Goal: Task Accomplishment & Management: Complete application form

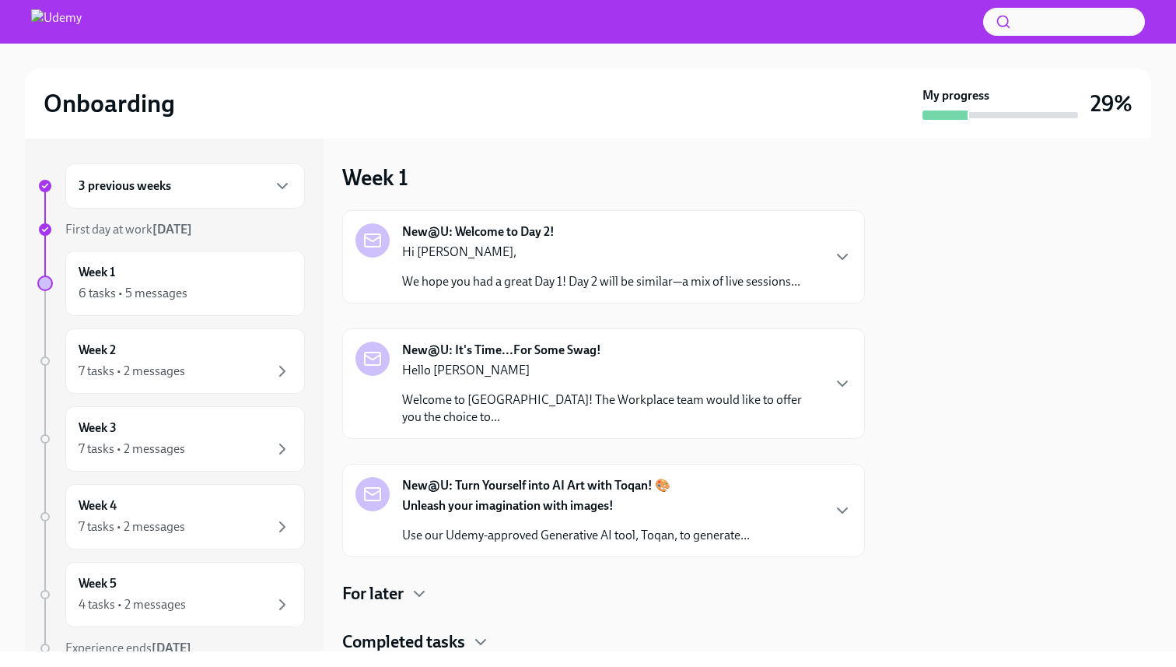
click at [558, 250] on p "Hi Navaneethakrishnan," at bounding box center [601, 251] width 398 height 17
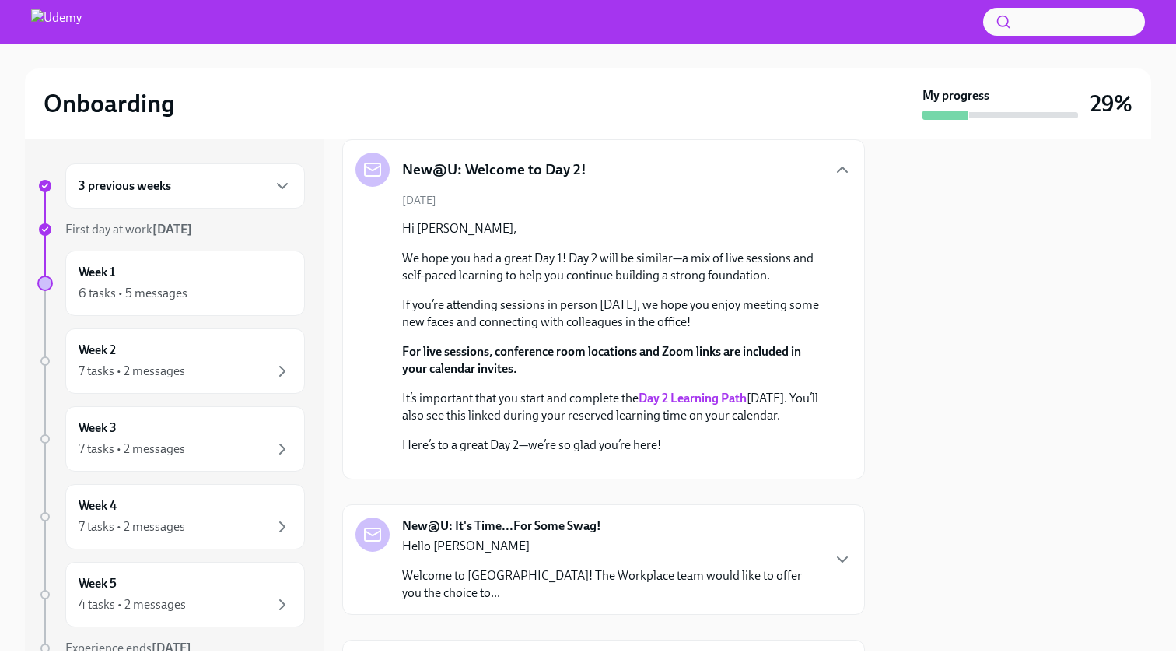
scroll to position [65, 0]
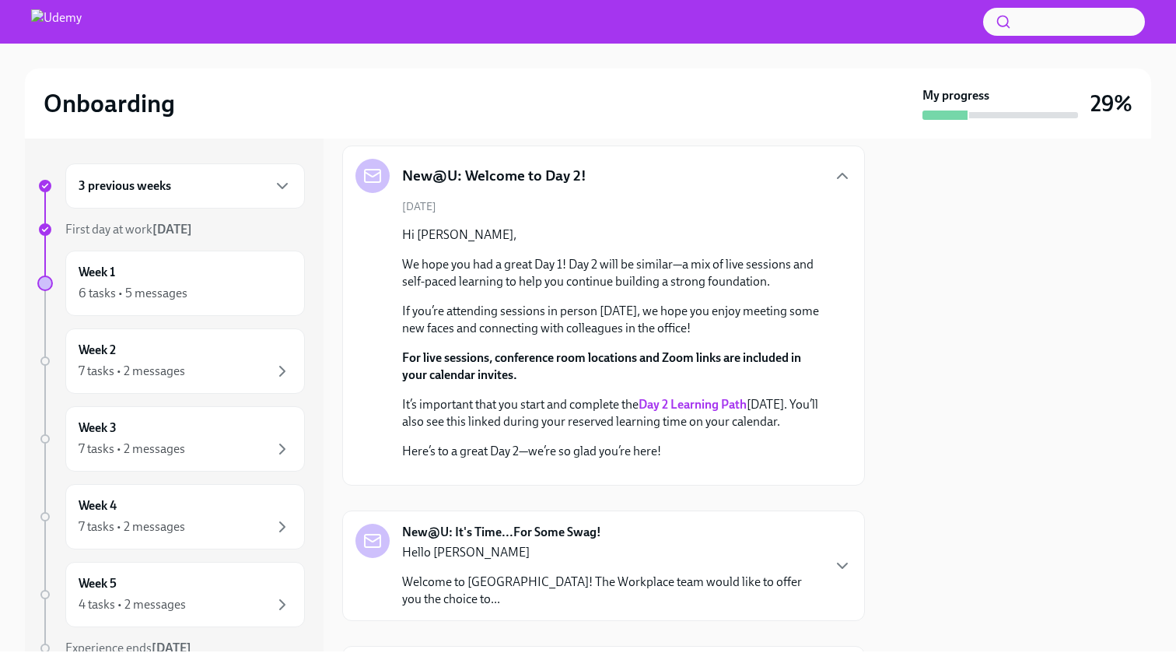
click at [614, 210] on div "October 7th Hi Navaneethakrishnan, We hope you had a great Day 1! Day 2 will be…" at bounding box center [603, 335] width 496 height 273
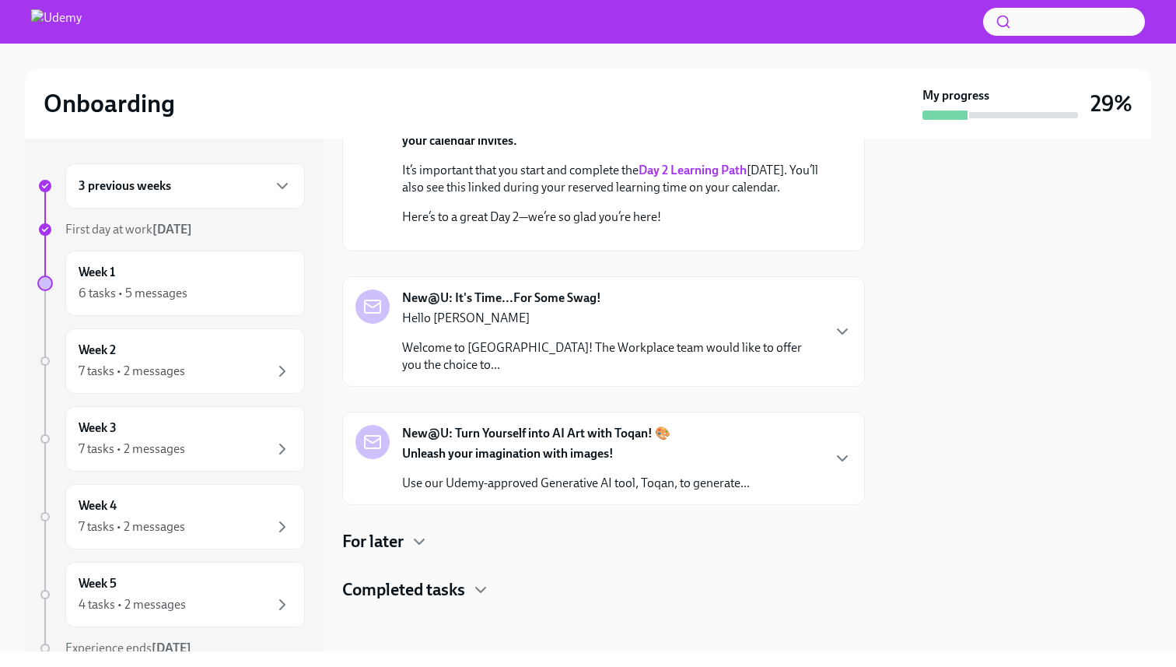
scroll to position [414, 0]
click at [671, 492] on div "Unleash your imagination with images! Use our Udemy-approved Generative AI tool…" at bounding box center [576, 468] width 348 height 47
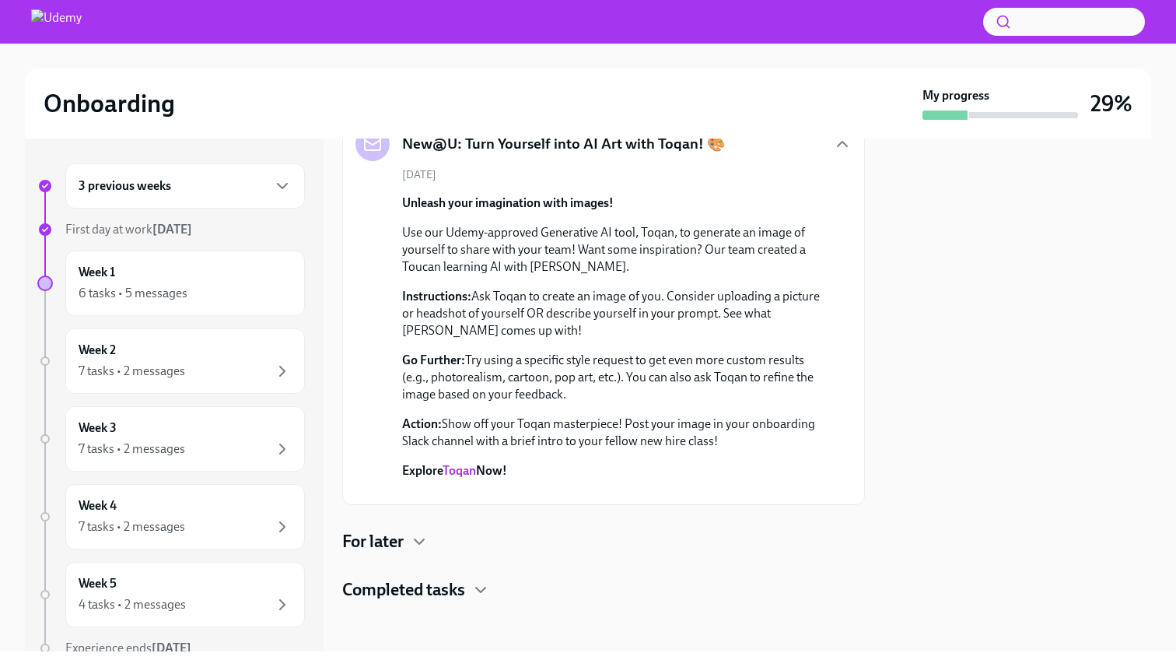
scroll to position [758, 0]
click at [460, 471] on link "Toqan" at bounding box center [459, 470] width 33 height 15
drag, startPoint x: 479, startPoint y: 365, endPoint x: 568, endPoint y: 362, distance: 88.7
click at [569, 339] on p "Instructions: Ask Toqan to create an image of you. Consider uploading a picture…" at bounding box center [614, 313] width 425 height 51
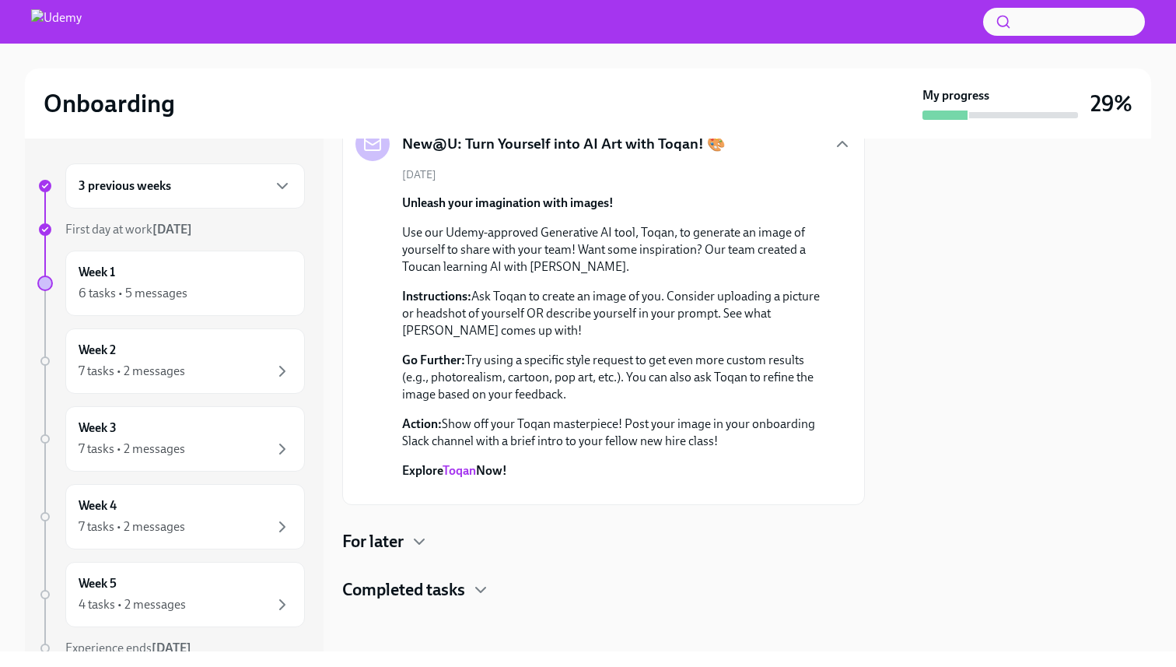
click at [593, 275] on p "Use our Udemy-approved Generative AI tool, Toqan, to generate an image of yours…" at bounding box center [614, 249] width 425 height 51
drag, startPoint x: 471, startPoint y: 333, endPoint x: 664, endPoint y: 327, distance: 193.0
click at [664, 327] on p "Instructions: Ask Toqan to create an image of you. Consider uploading a picture…" at bounding box center [614, 313] width 425 height 51
click at [595, 334] on p "Instructions: Ask Toqan to create an image of you. Consider uploading a picture…" at bounding box center [614, 313] width 425 height 51
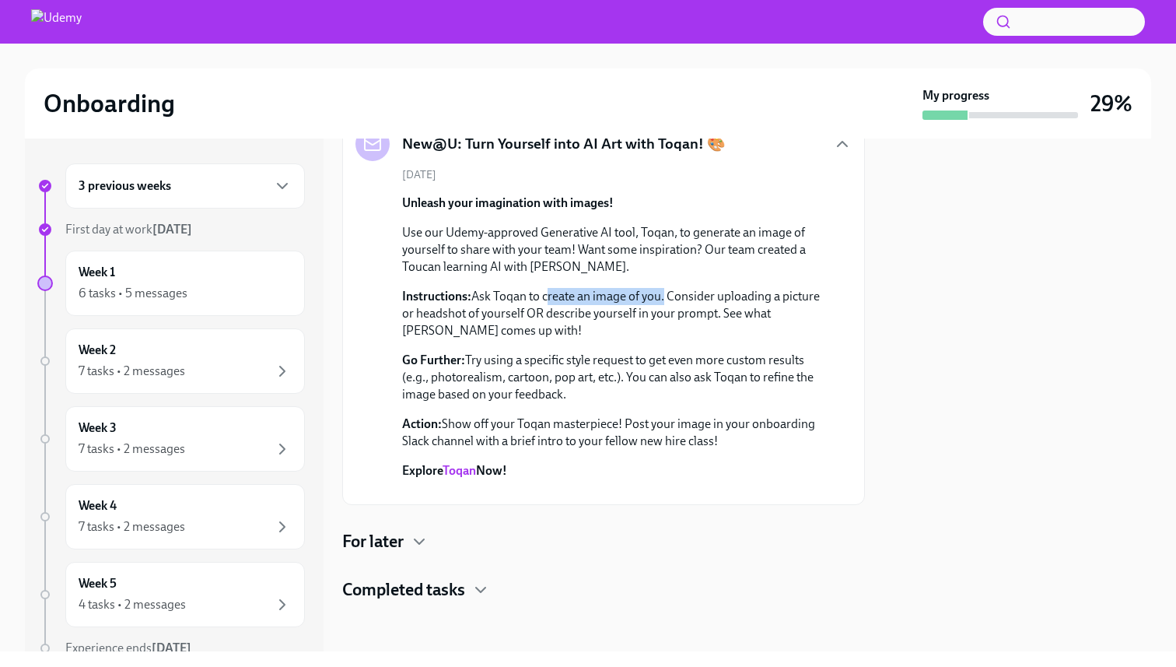
drag, startPoint x: 544, startPoint y: 337, endPoint x: 664, endPoint y: 338, distance: 119.0
click at [664, 338] on p "Instructions: Ask Toqan to create an image of you. Consider uploading a picture…" at bounding box center [614, 313] width 425 height 51
copy p "create an image of you"
click at [404, 546] on h4 "For later" at bounding box center [372, 541] width 61 height 23
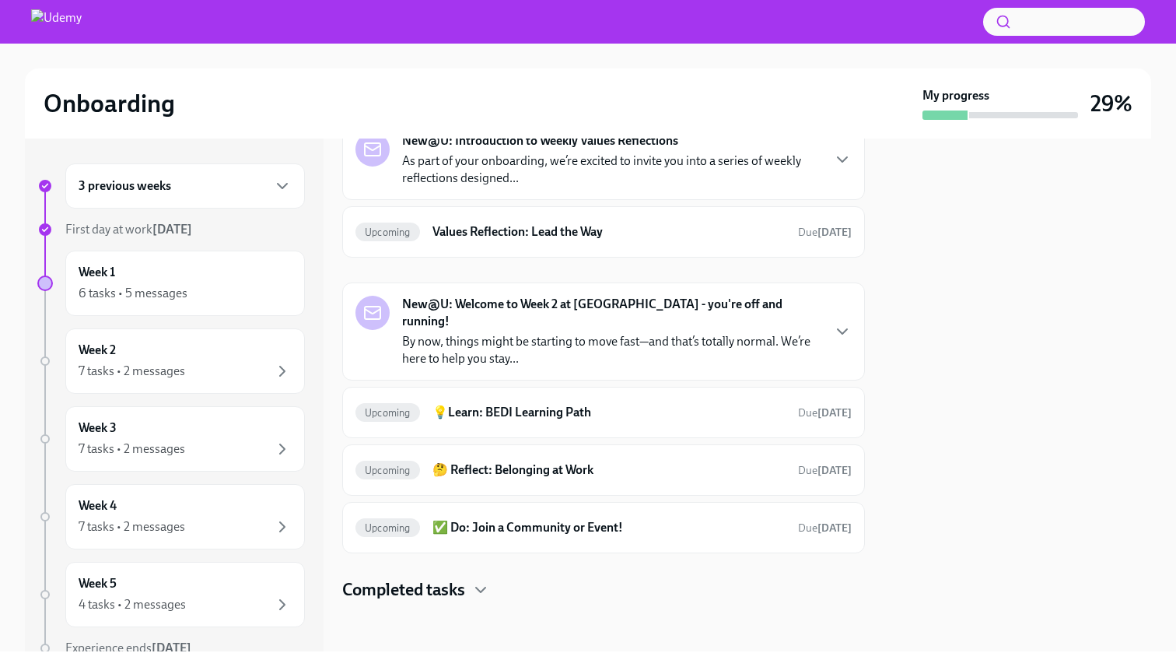
scroll to position [1259, 0]
click at [537, 200] on div "New@U: Introduction to Weekly Values Reflections As part of your onboarding, we…" at bounding box center [603, 159] width 523 height 81
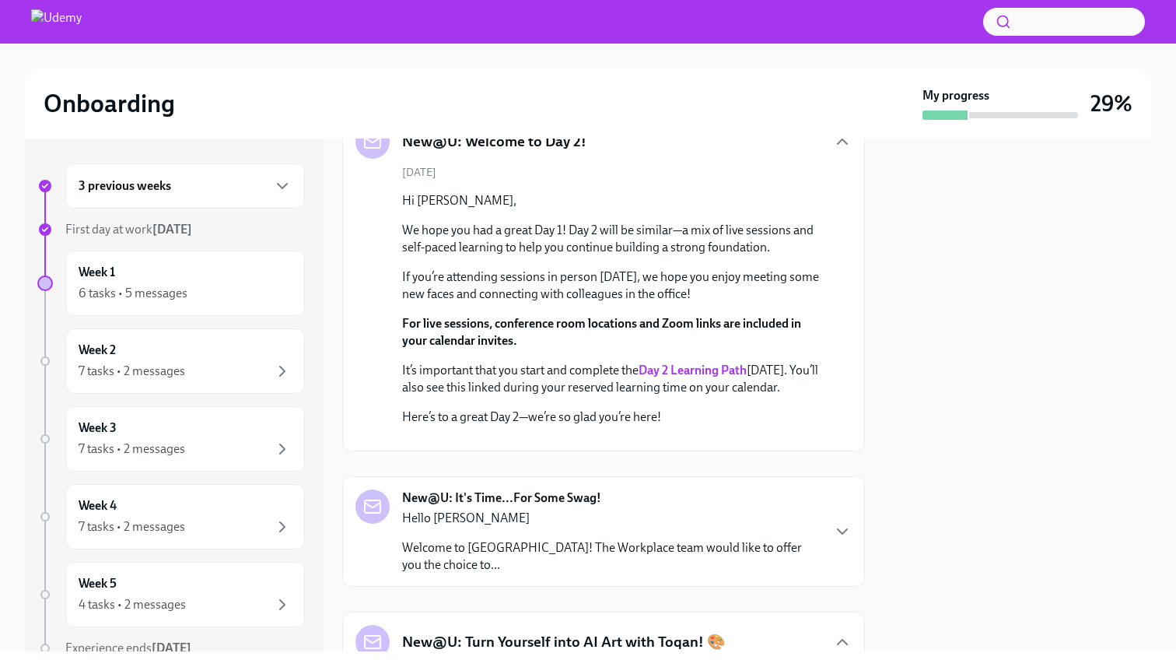
scroll to position [117, 0]
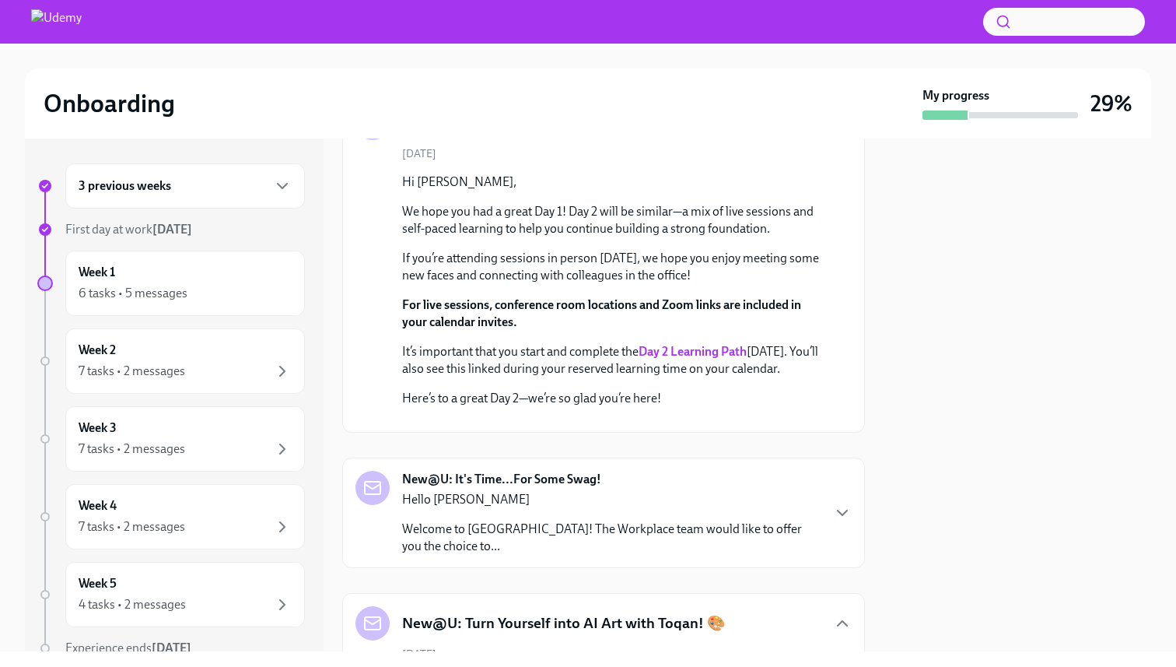
click at [695, 352] on strong "Day 2 Learning Path" at bounding box center [693, 351] width 108 height 15
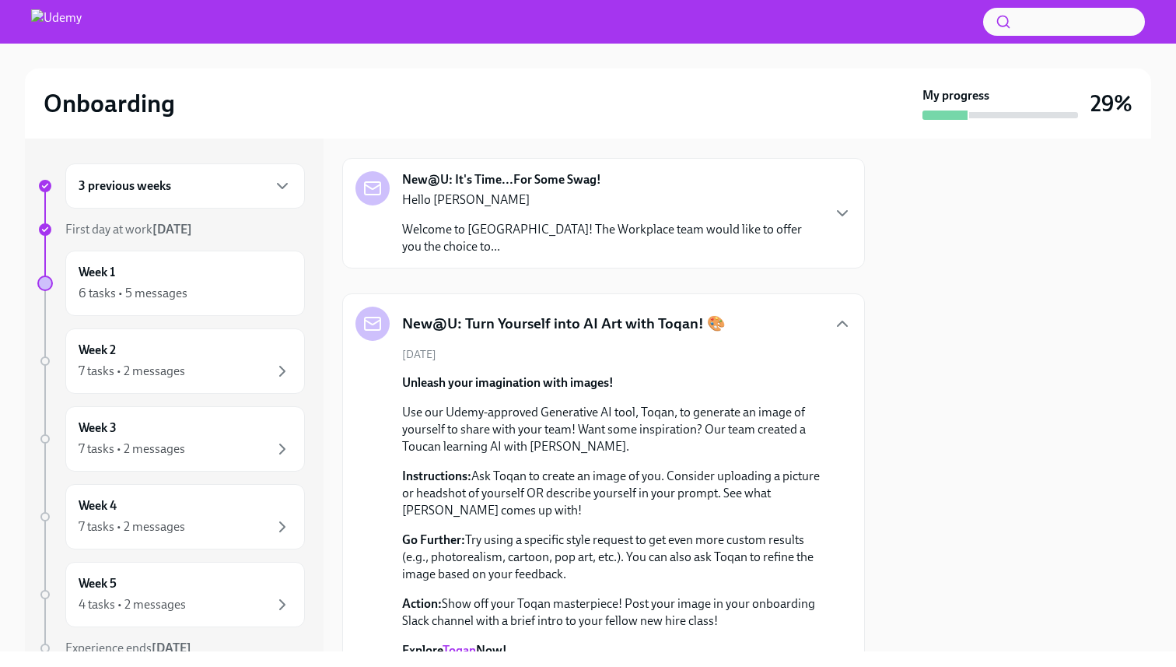
scroll to position [537, 0]
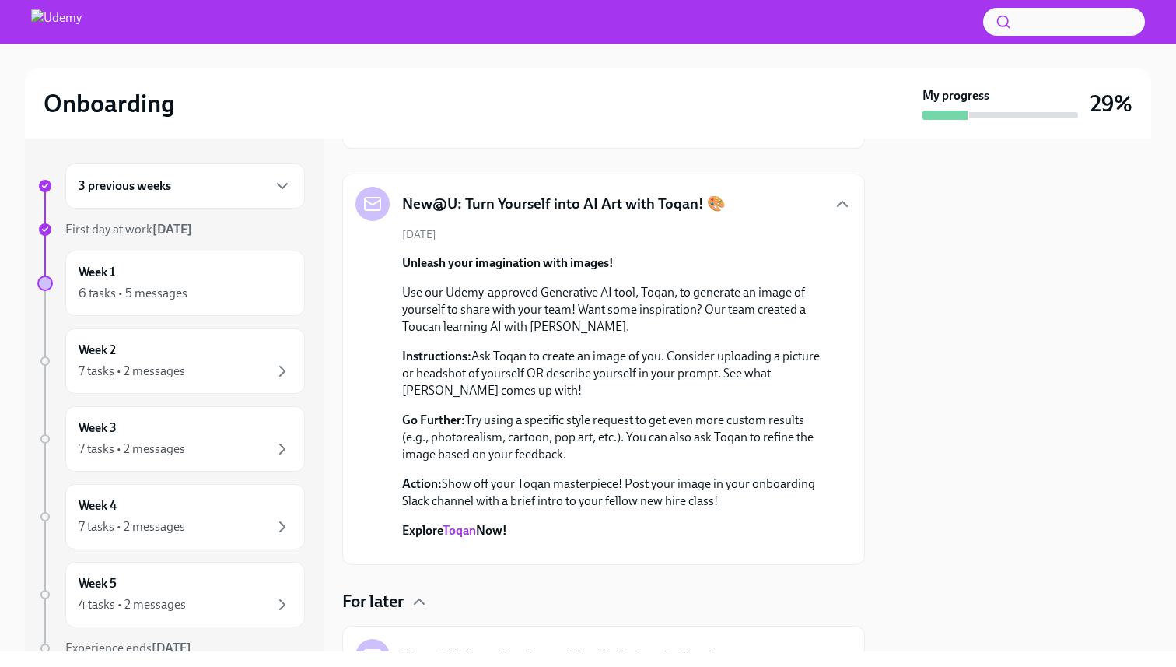
click at [554, 135] on div "Hello Navaneethakrishnan Welcome to Udemy! The Workplace team would like to off…" at bounding box center [611, 104] width 418 height 64
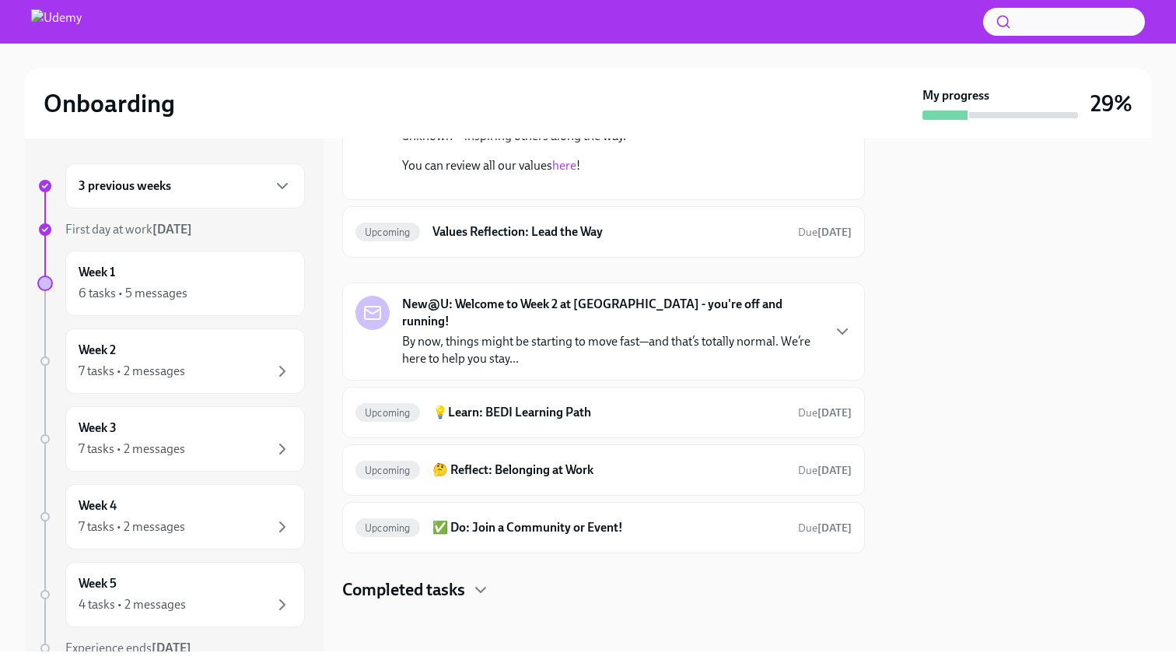
scroll to position [2514, 0]
click at [176, 291] on div "6 tasks • 5 messages" at bounding box center [133, 293] width 109 height 17
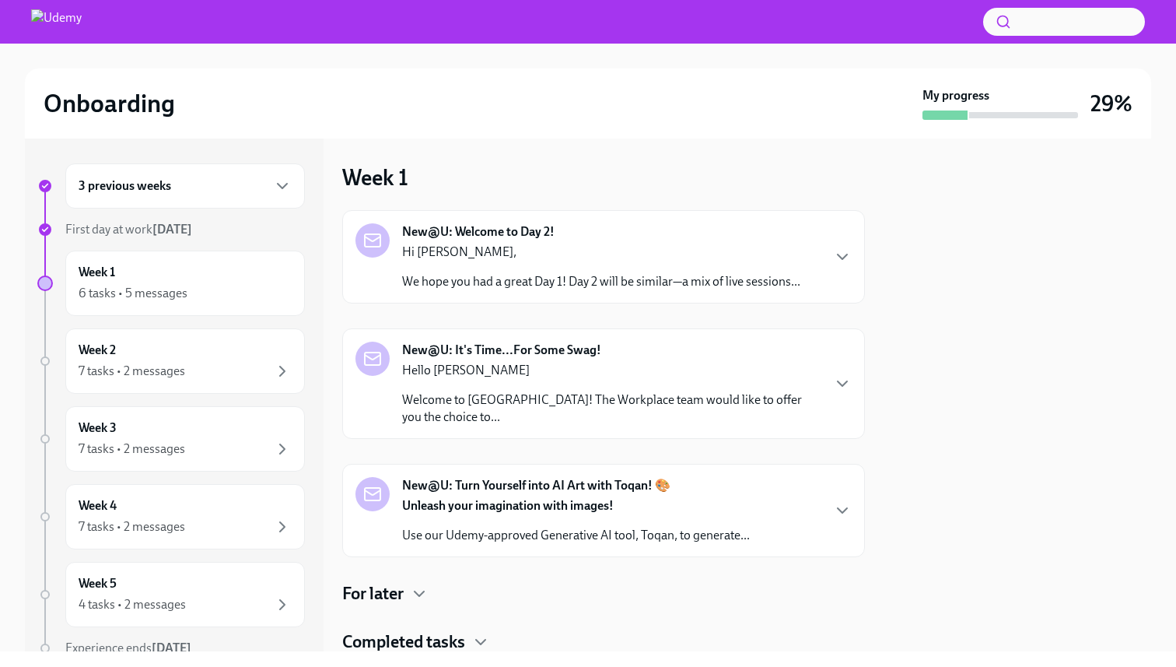
click at [215, 195] on div "3 previous weeks" at bounding box center [185, 185] width 240 height 45
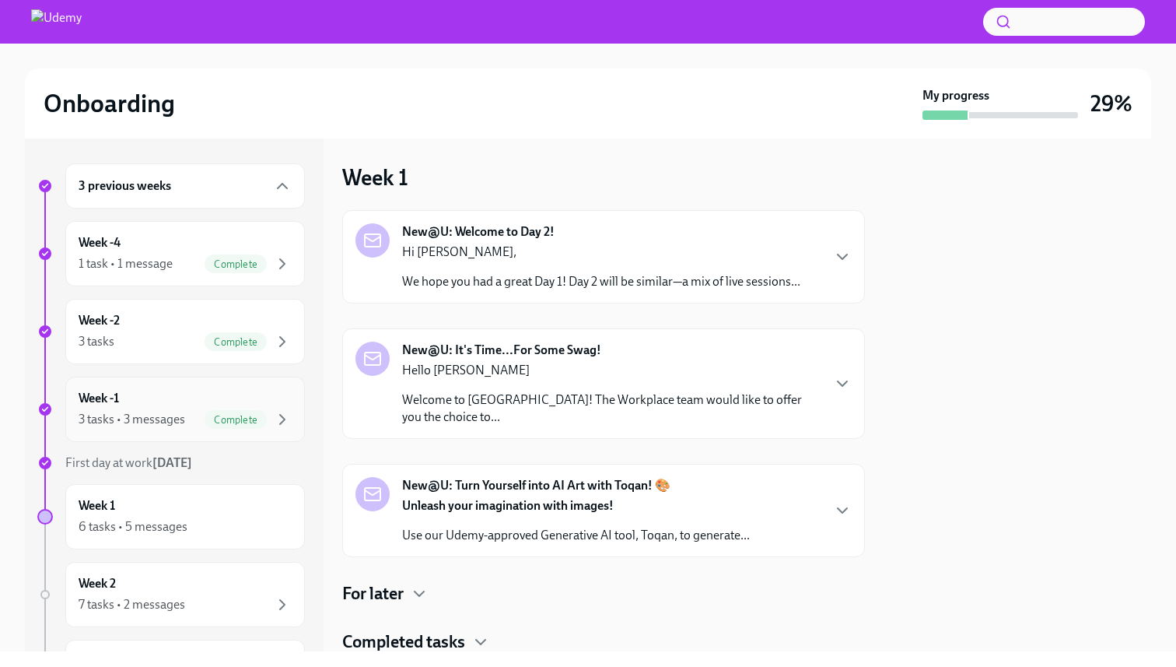
click at [170, 417] on div "3 tasks • 3 messages" at bounding box center [132, 419] width 107 height 17
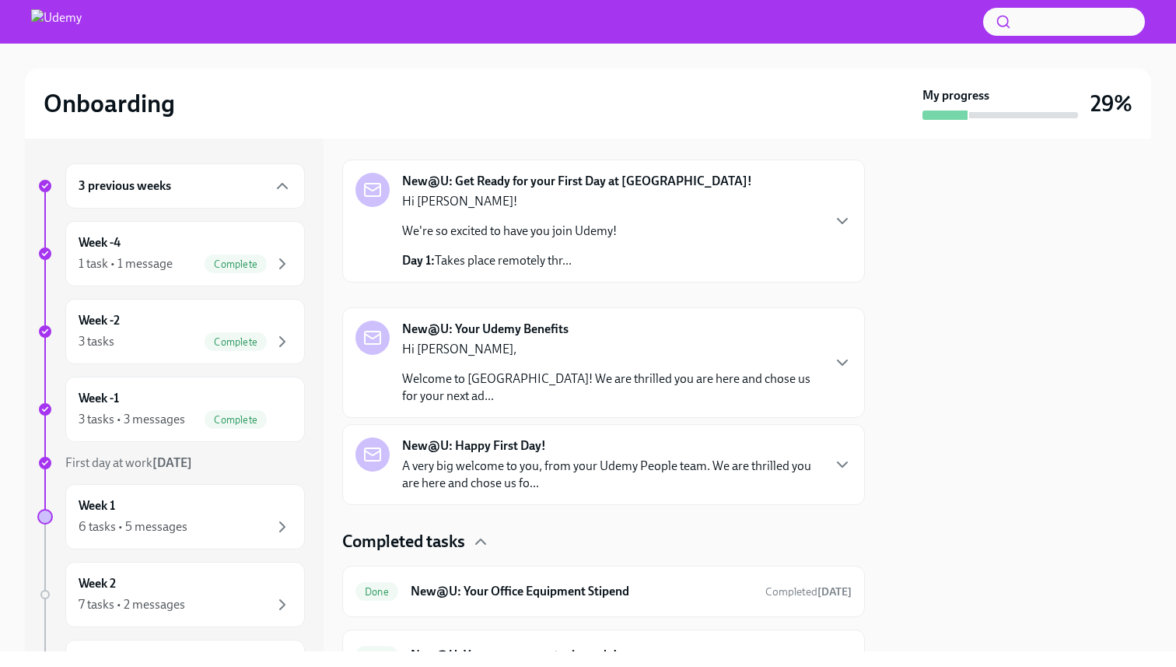
scroll to position [247, 0]
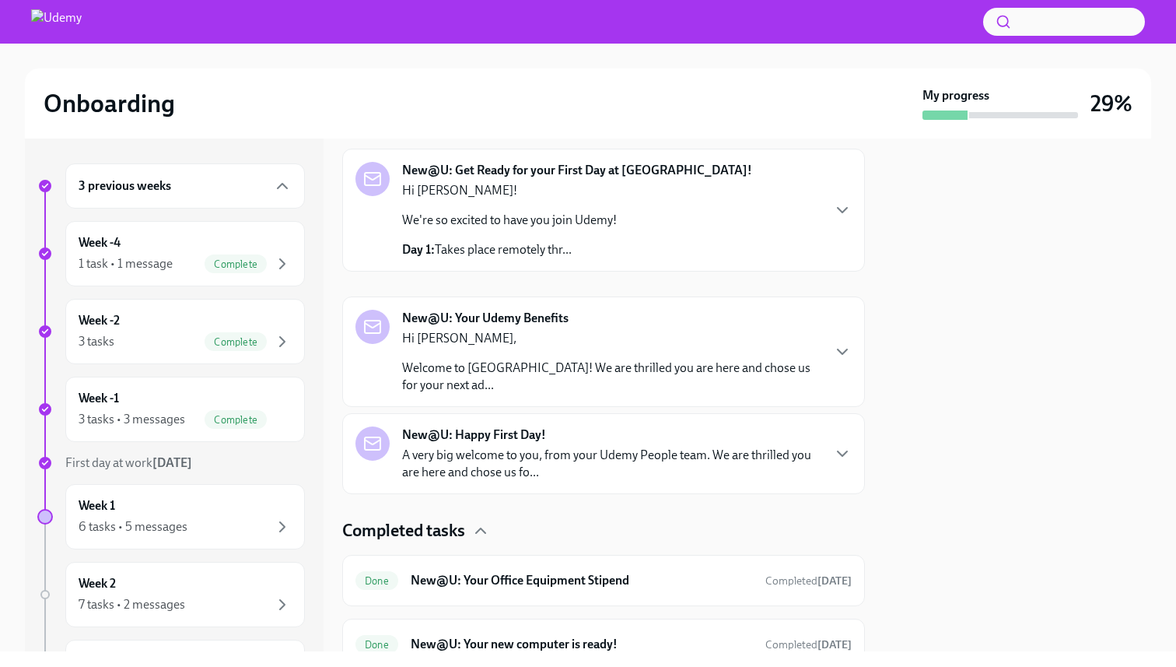
click at [484, 445] on div "New@U: Happy First Day! A very big welcome to you, from your Udemy People team.…" at bounding box center [611, 453] width 418 height 54
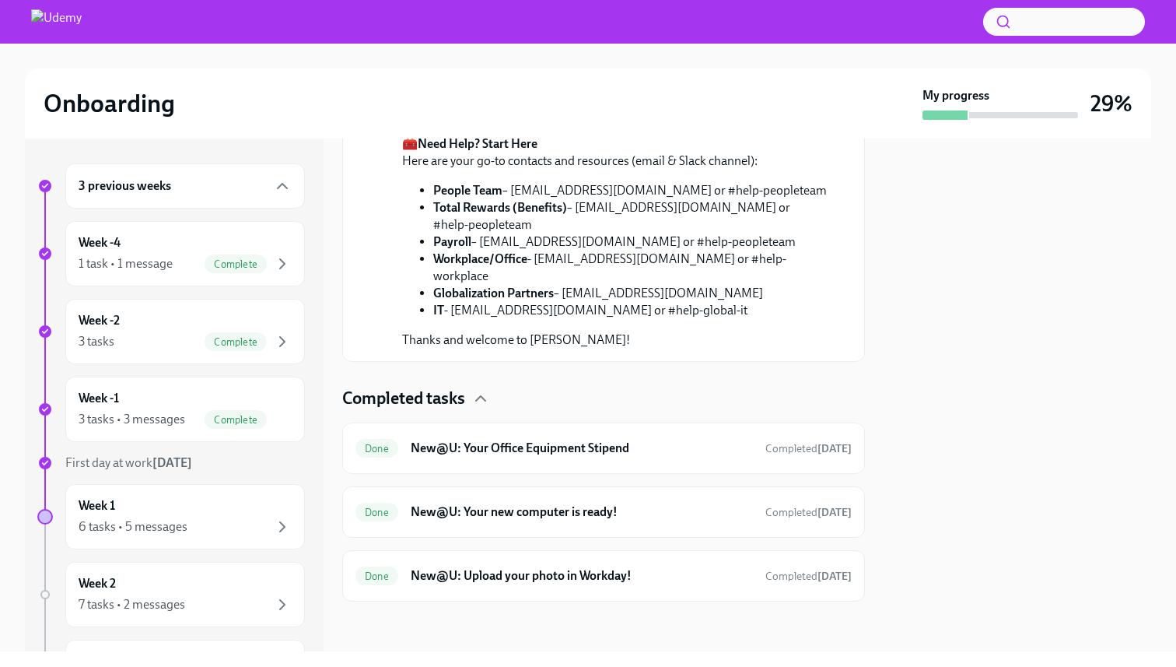
scroll to position [1128, 0]
click at [259, 267] on span "Complete" at bounding box center [236, 264] width 62 height 12
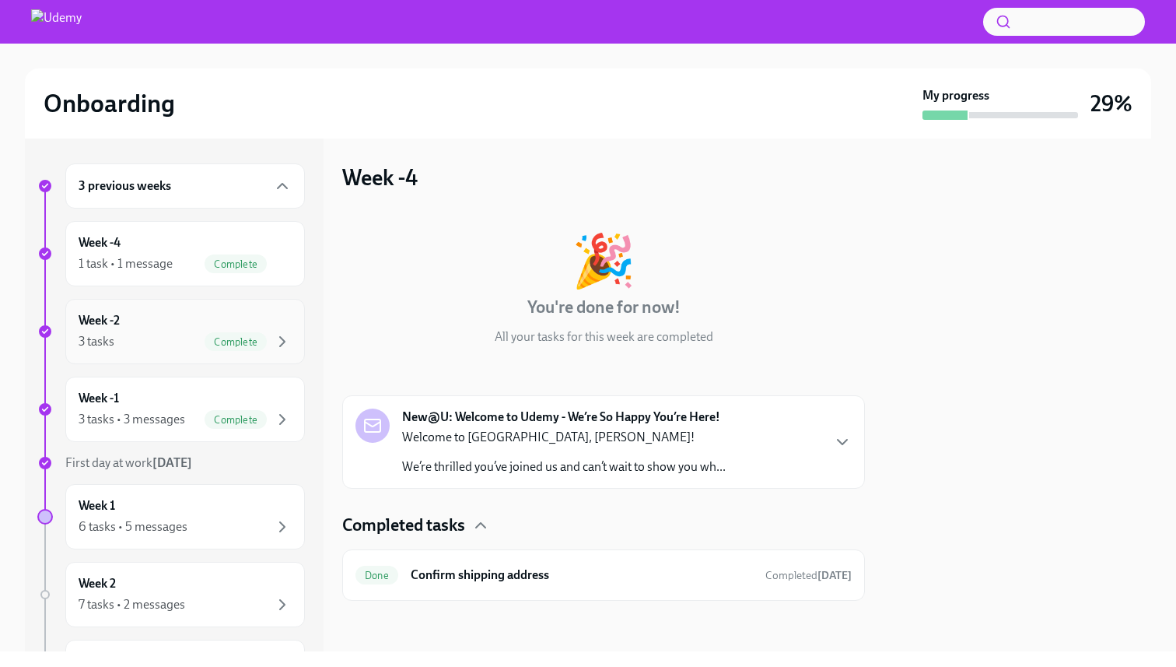
click at [247, 334] on div "Complete" at bounding box center [236, 341] width 62 height 19
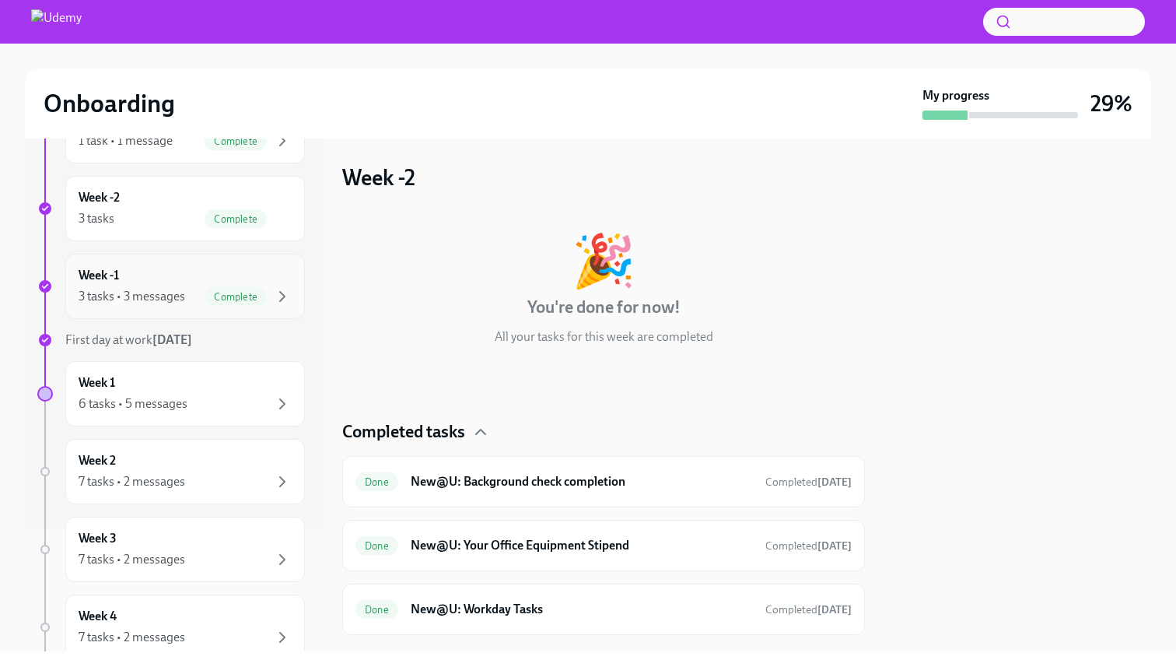
scroll to position [135, 0]
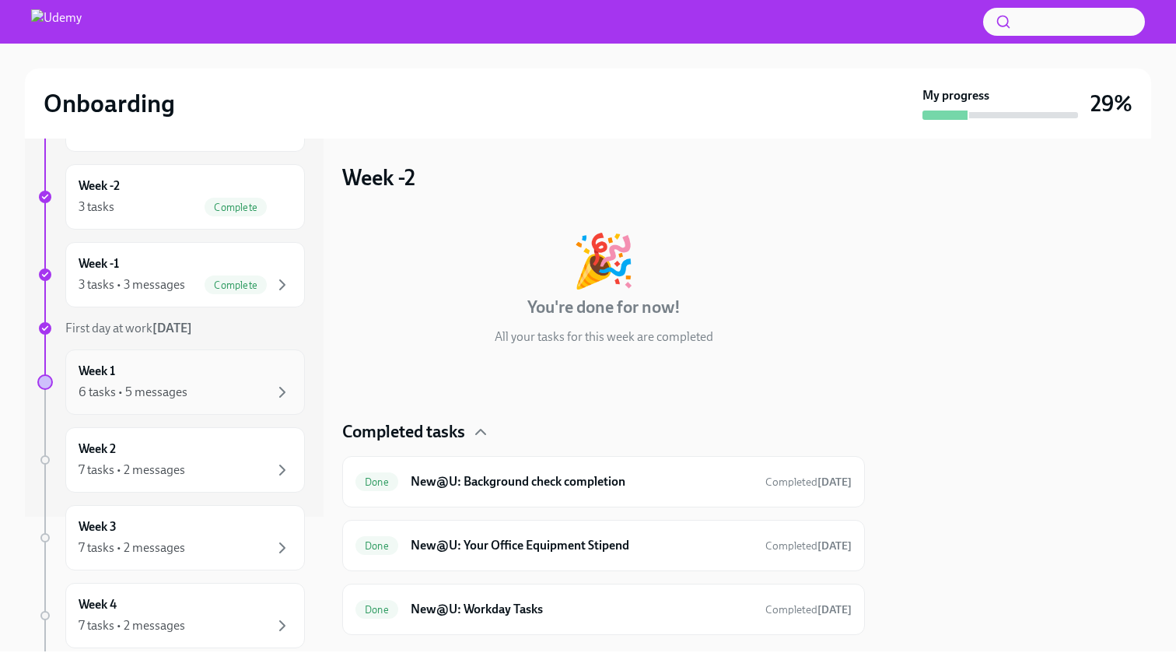
click at [230, 392] on div "6 tasks • 5 messages" at bounding box center [185, 392] width 213 height 19
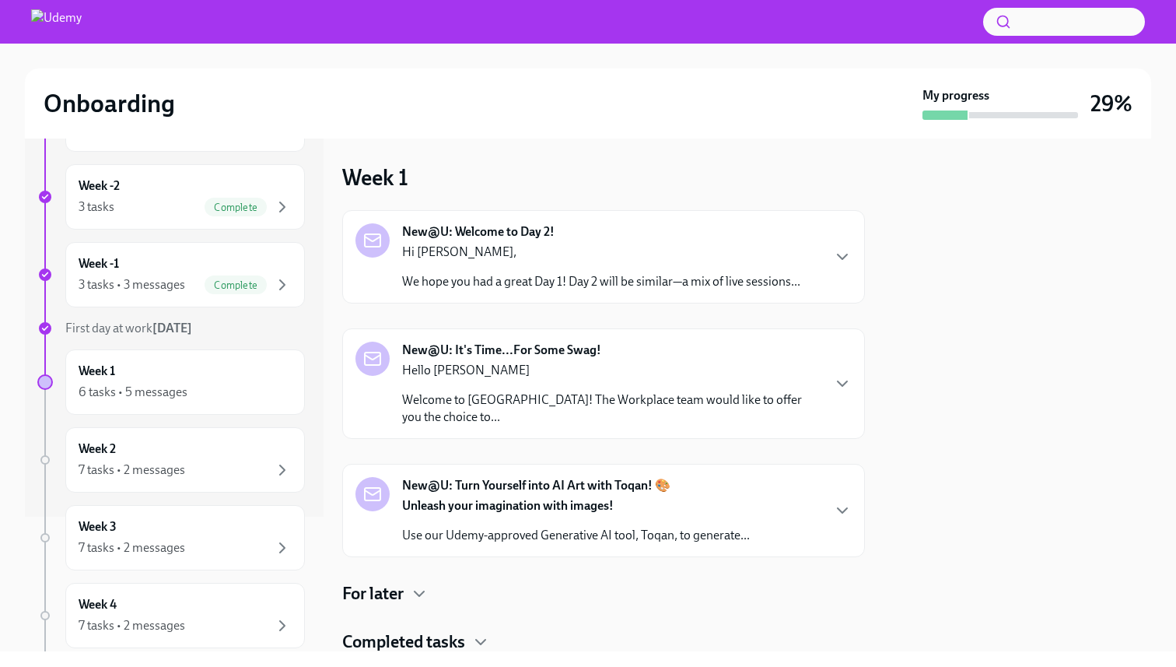
scroll to position [35, 0]
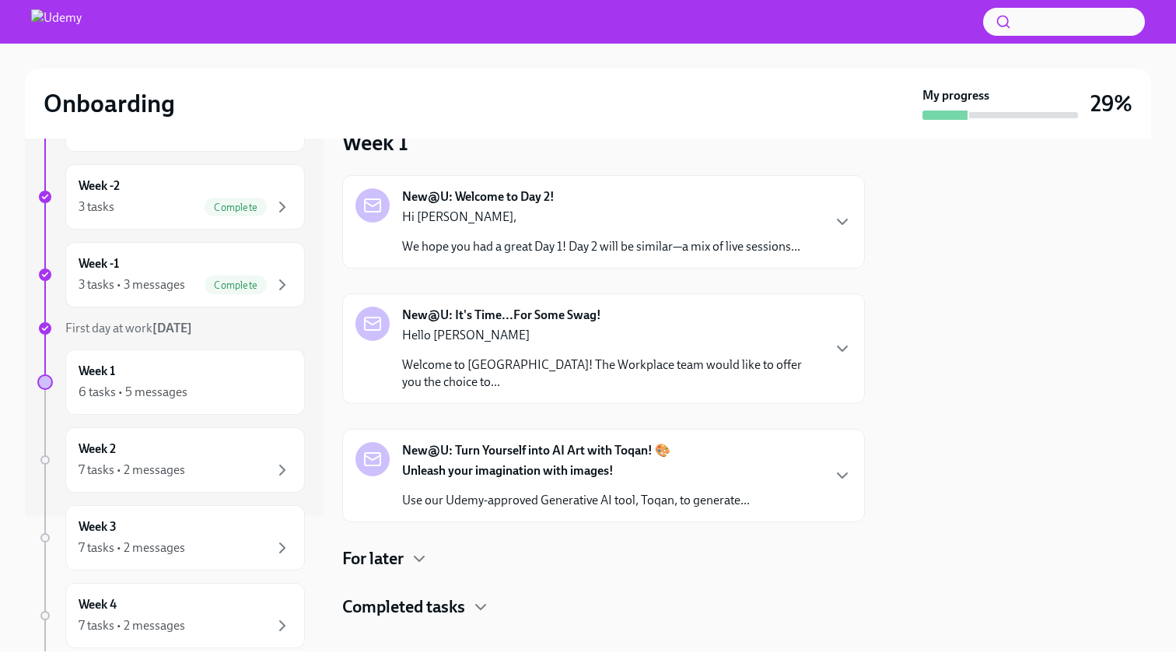
click at [732, 177] on div "New@U: Welcome to Day 2! Hi Navaneethakrishnan, We hope you had a great Day 1! …" at bounding box center [603, 221] width 523 height 93
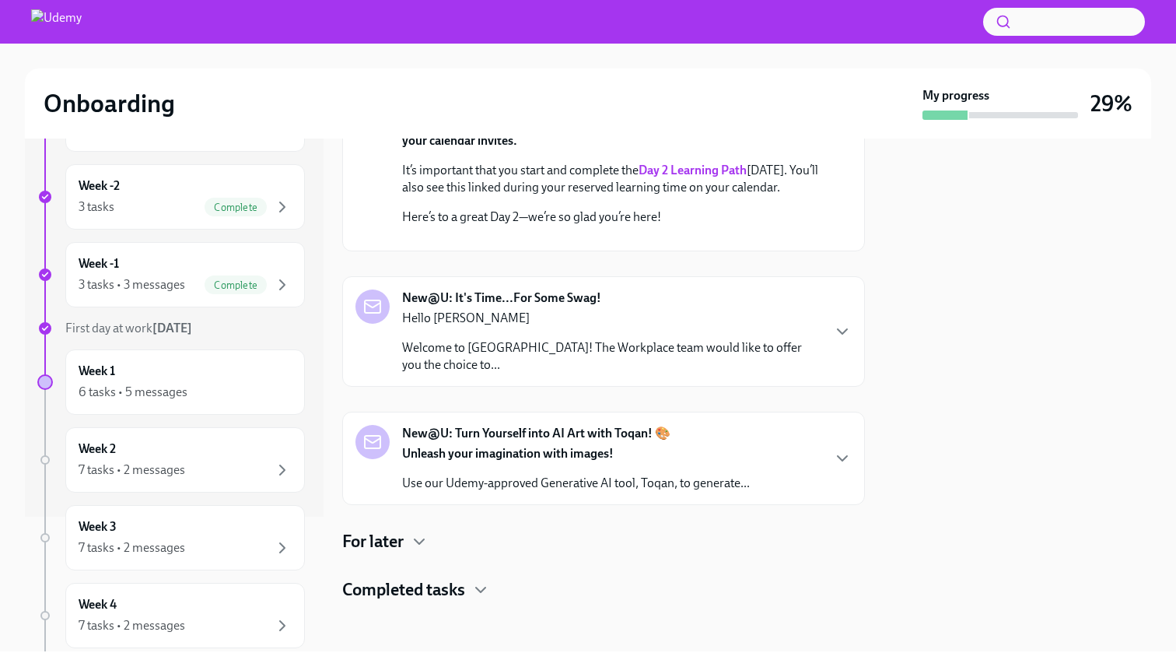
scroll to position [460, 0]
click at [657, 327] on p "Hello Navaneethakrishnan" at bounding box center [611, 318] width 418 height 17
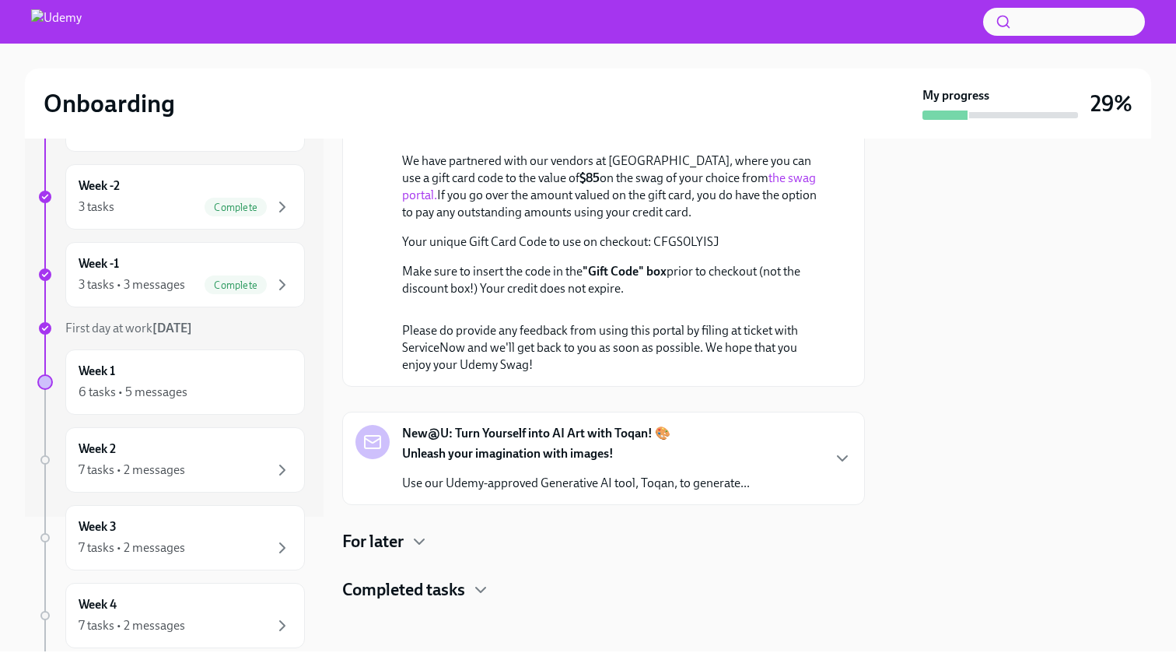
scroll to position [1078, 0]
click at [203, 394] on div "6 tasks • 5 messages" at bounding box center [185, 392] width 213 height 19
click at [207, 481] on div "Week 2 7 tasks • 2 messages" at bounding box center [185, 459] width 240 height 65
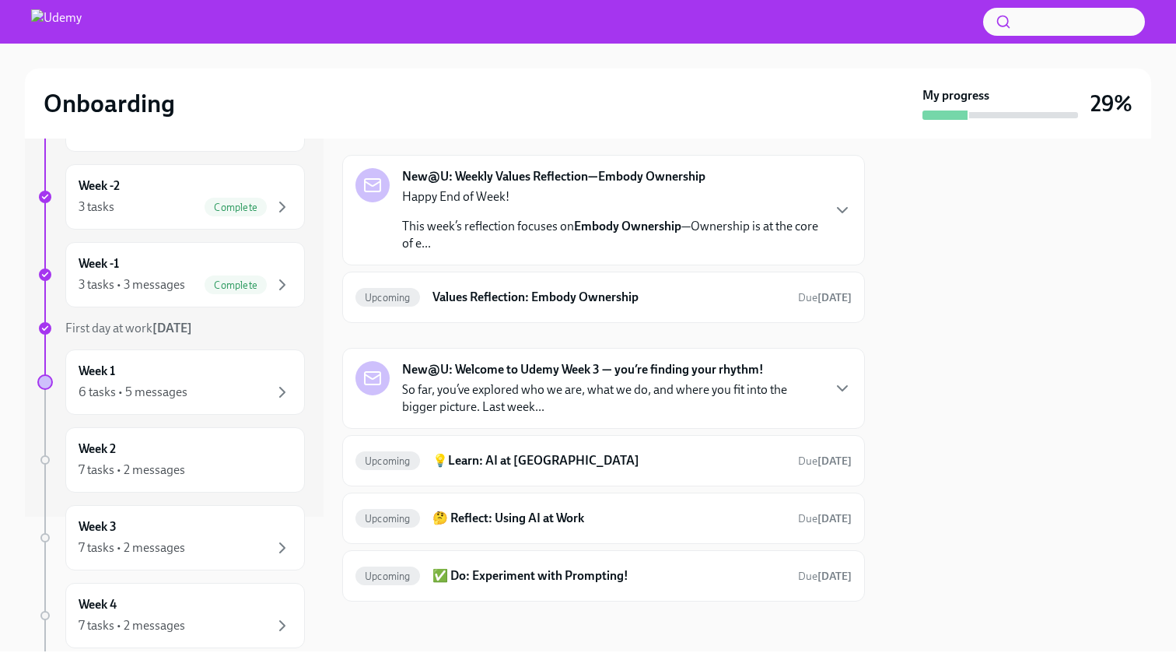
click at [64, 25] on img at bounding box center [56, 21] width 51 height 25
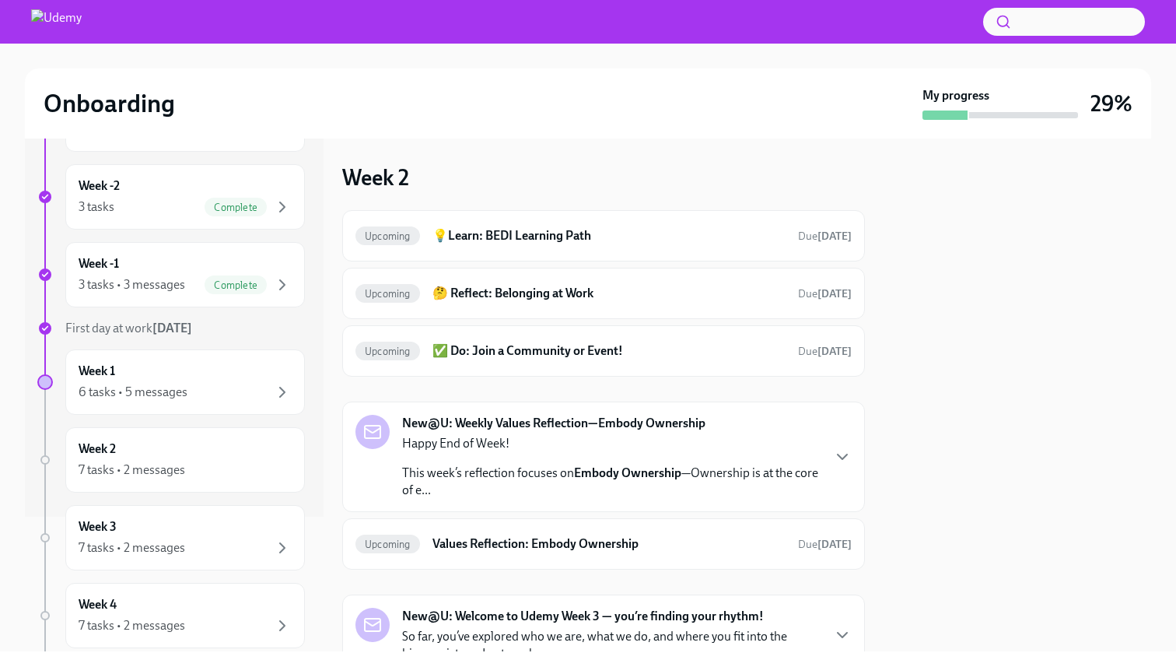
click at [129, 104] on h2 "Onboarding" at bounding box center [109, 103] width 131 height 31
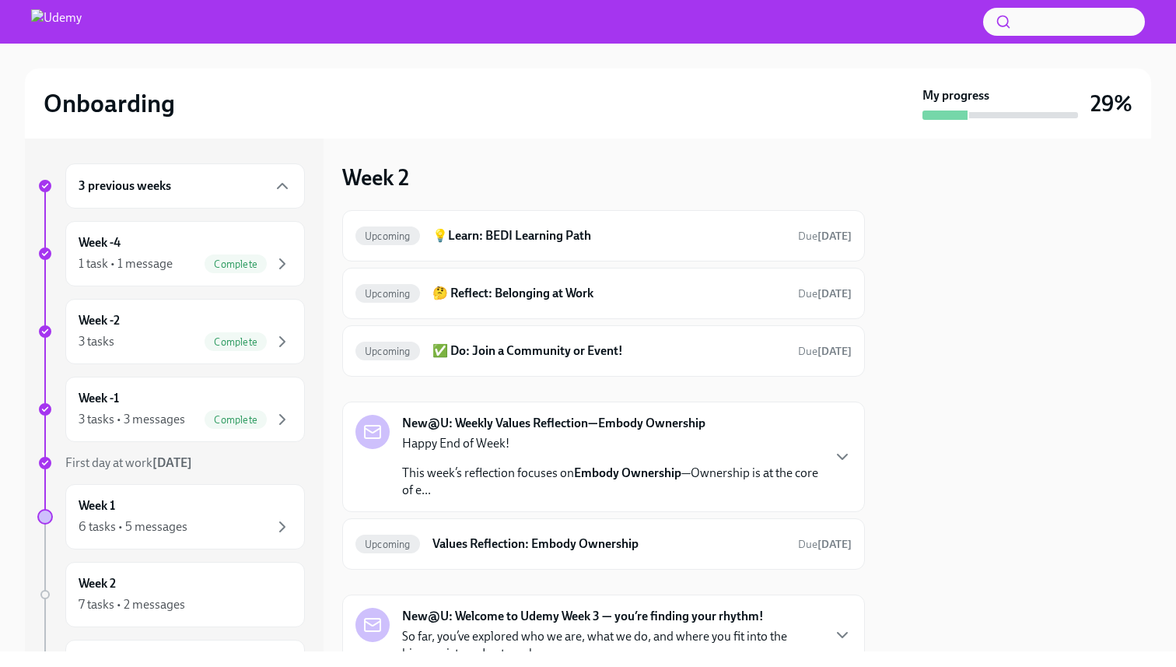
click at [1074, 29] on button "button" at bounding box center [1064, 22] width 162 height 28
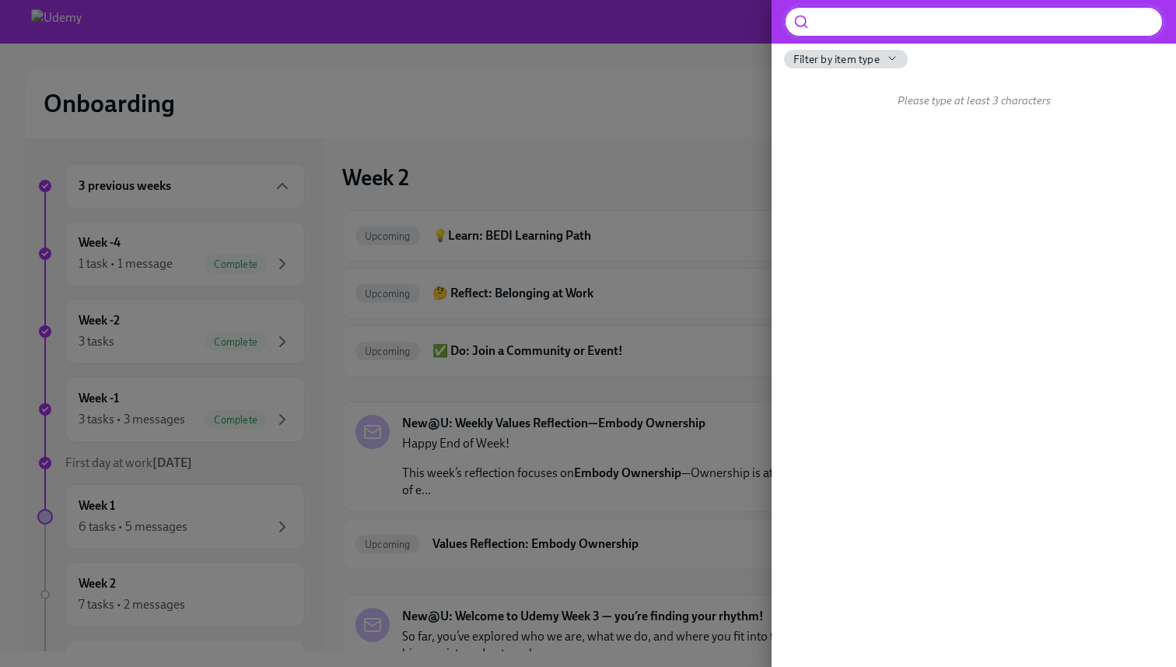
click at [889, 54] on icon "button" at bounding box center [892, 58] width 12 height 12
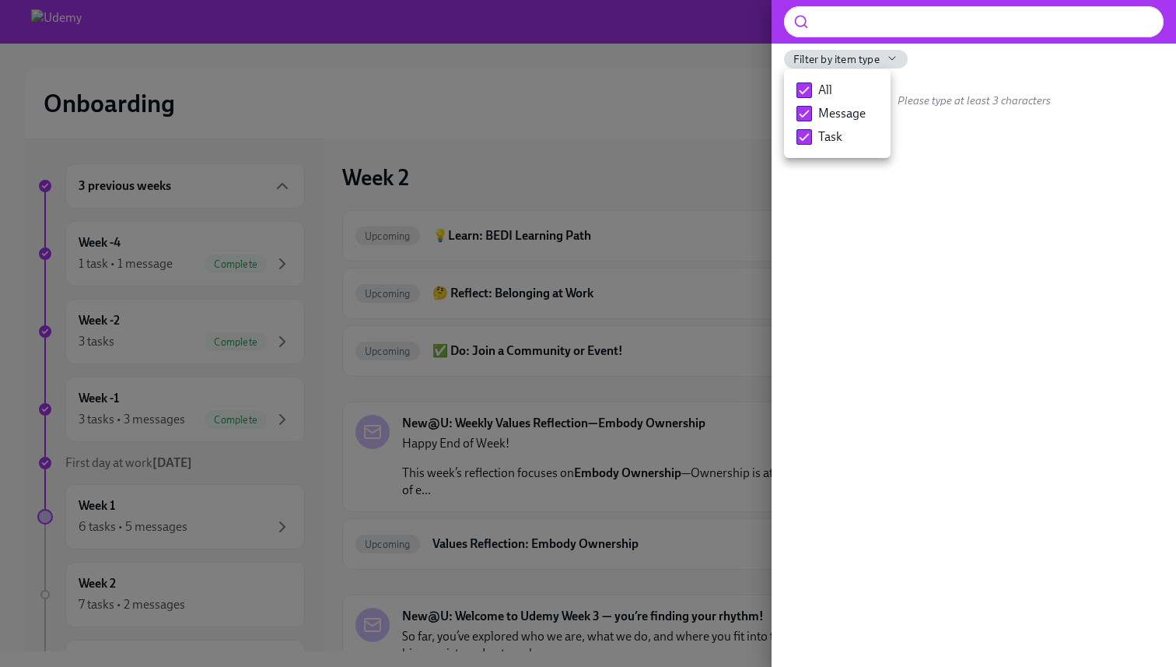
click at [625, 62] on div at bounding box center [588, 333] width 1176 height 667
click at [91, 20] on div at bounding box center [588, 333] width 1176 height 667
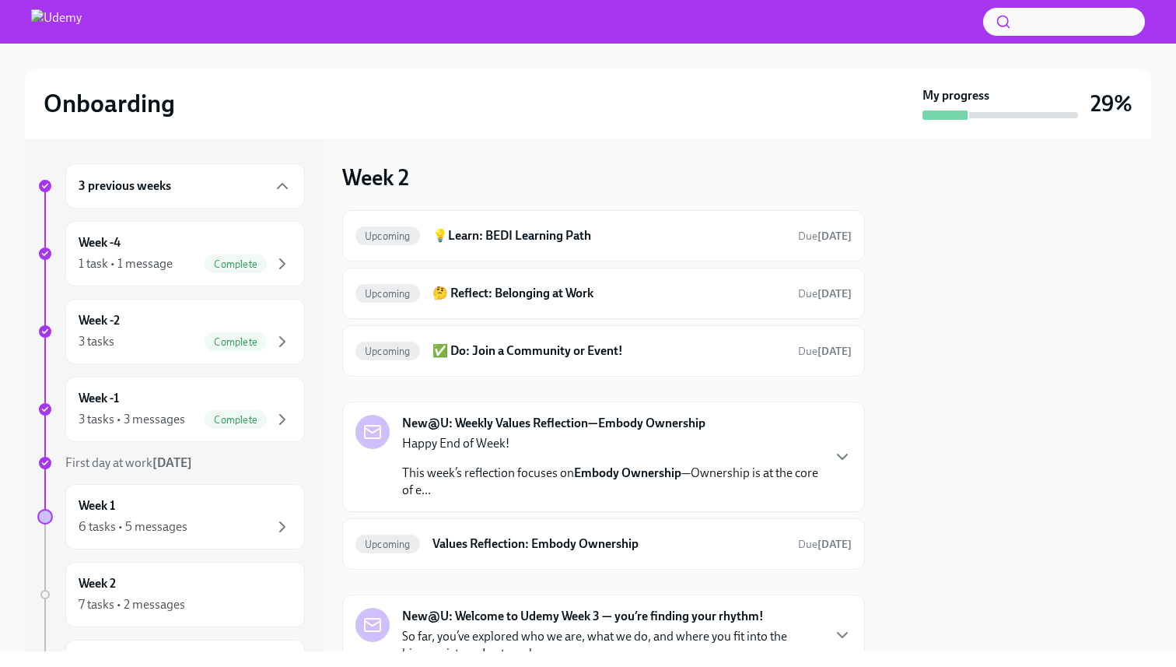
click at [132, 198] on div "3 previous weeks" at bounding box center [185, 185] width 240 height 45
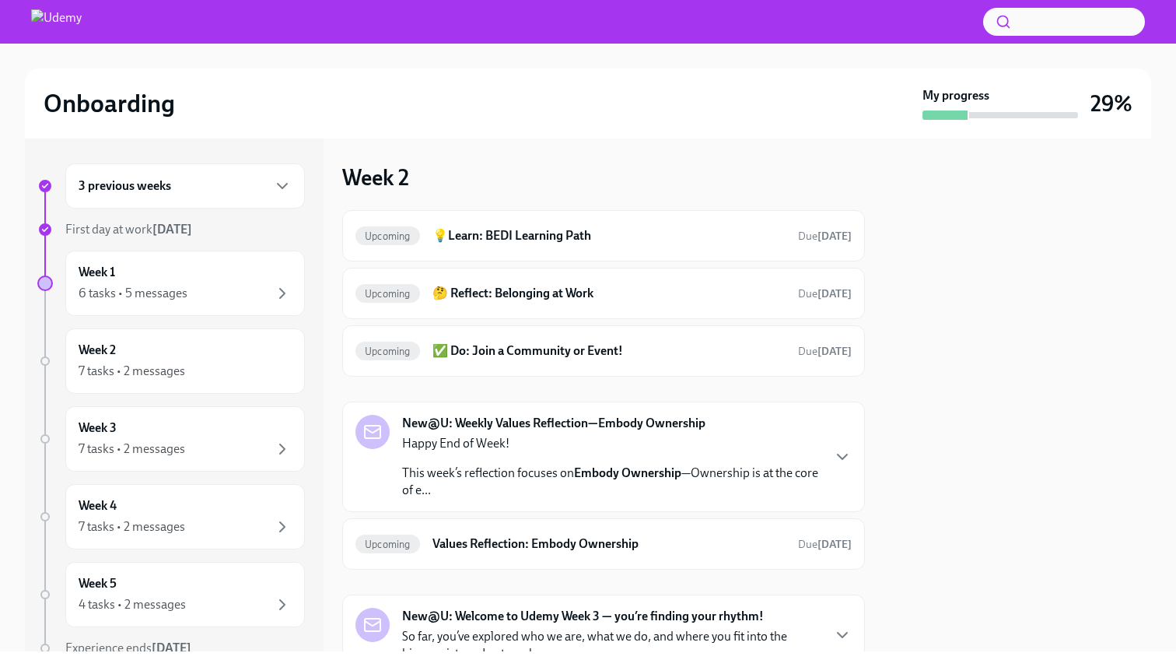
scroll to position [68, 0]
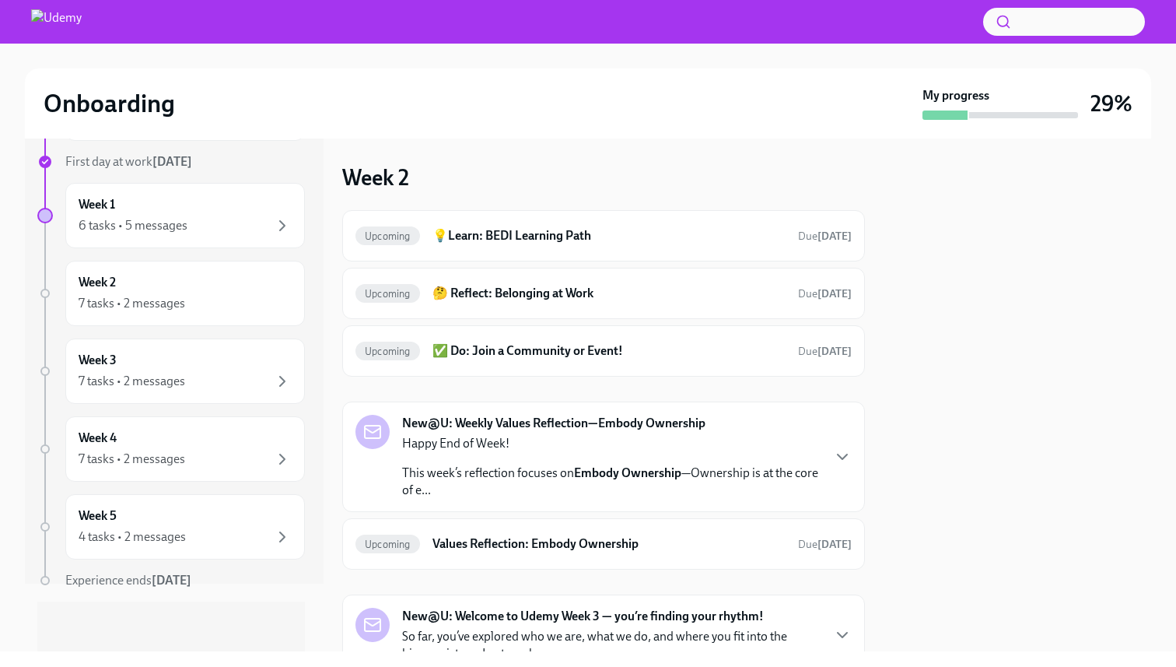
click at [58, 22] on img at bounding box center [56, 21] width 51 height 25
click at [67, 18] on img at bounding box center [56, 21] width 51 height 25
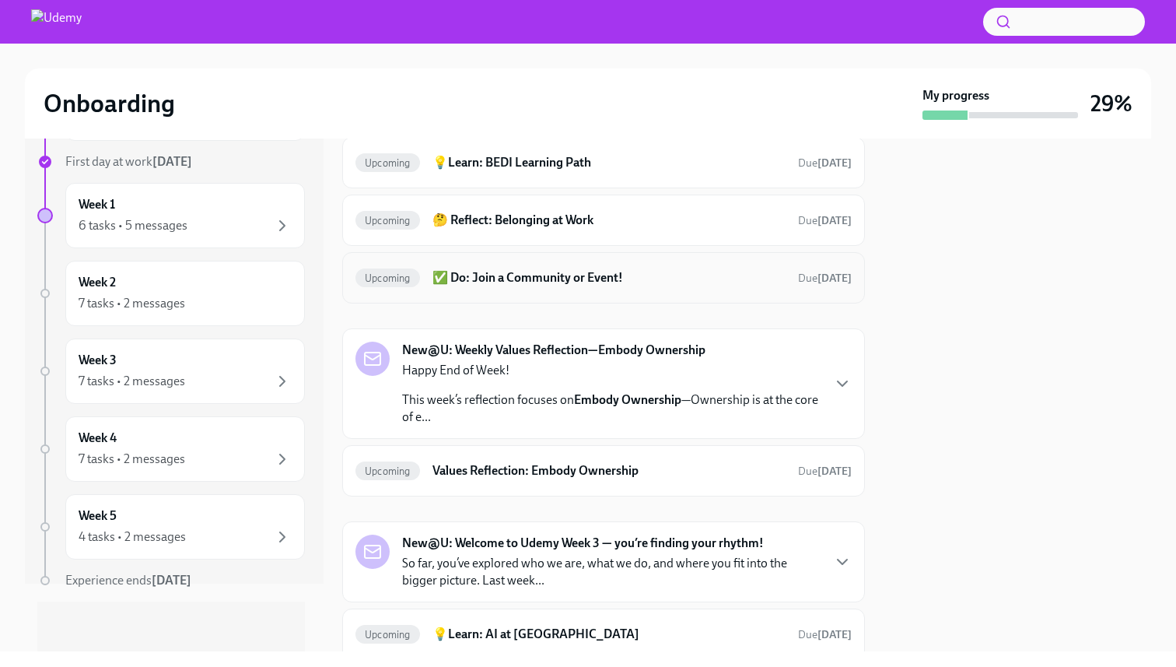
scroll to position [72, 0]
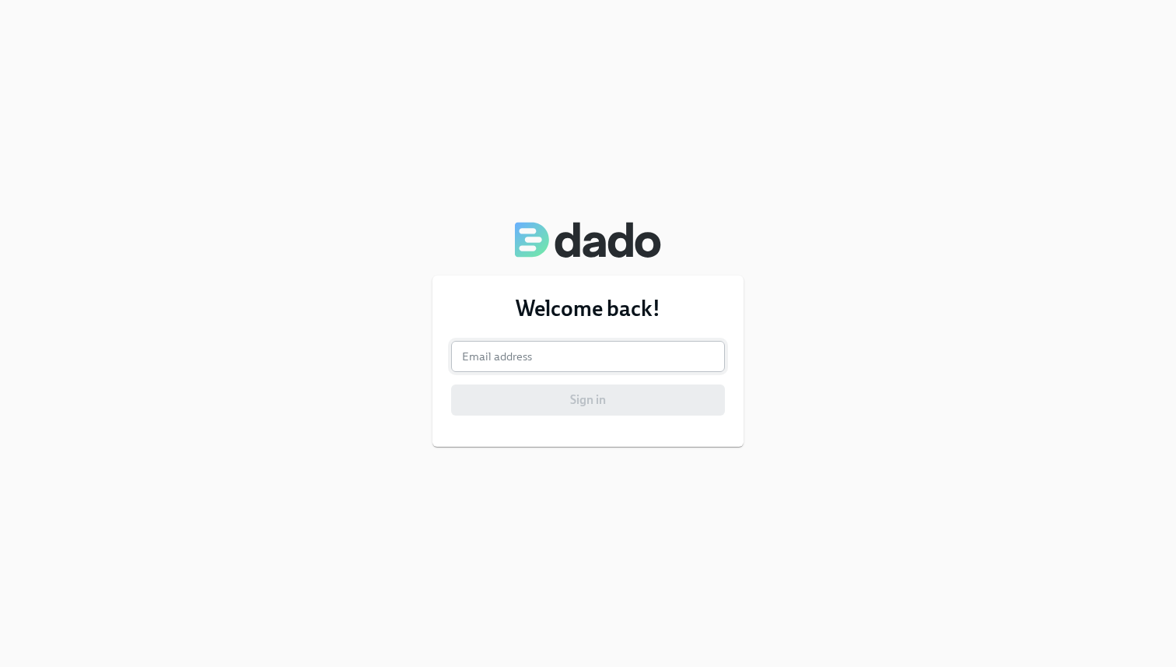
click at [506, 357] on input "email" at bounding box center [588, 356] width 274 height 31
type input "[EMAIL_ADDRESS][PERSON_NAME][DOMAIN_NAME]"
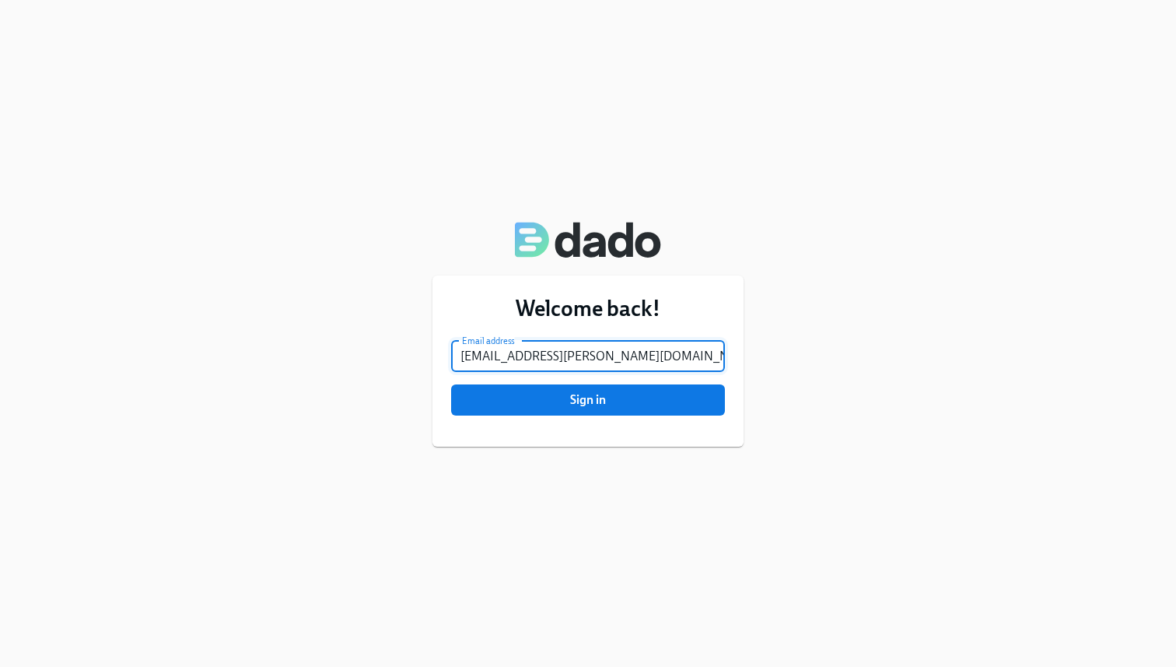
click at [566, 416] on div "Welcome back! Email address navaneethakrishnan.murugesan@udemy.com Email addres…" at bounding box center [587, 360] width 311 height 171
click at [563, 406] on span "Sign in" at bounding box center [588, 400] width 252 height 16
click at [451, 384] on button "Sign in" at bounding box center [588, 399] width 274 height 31
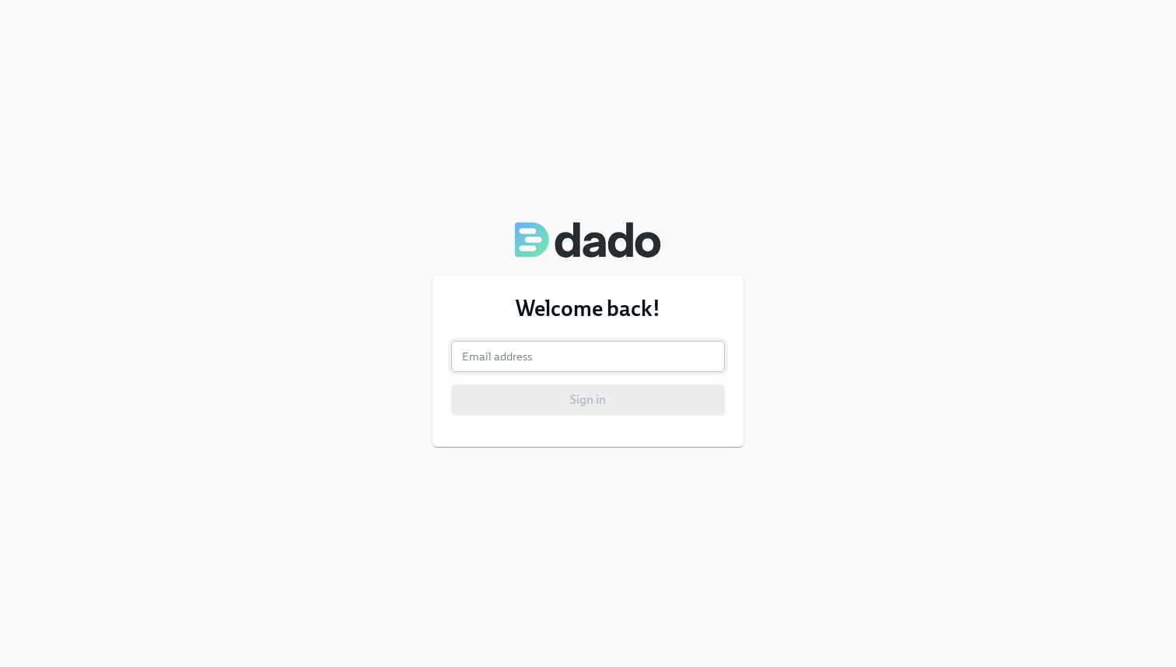
click at [585, 353] on input "email" at bounding box center [588, 356] width 274 height 31
type input "[EMAIL_ADDRESS][PERSON_NAME][DOMAIN_NAME]"
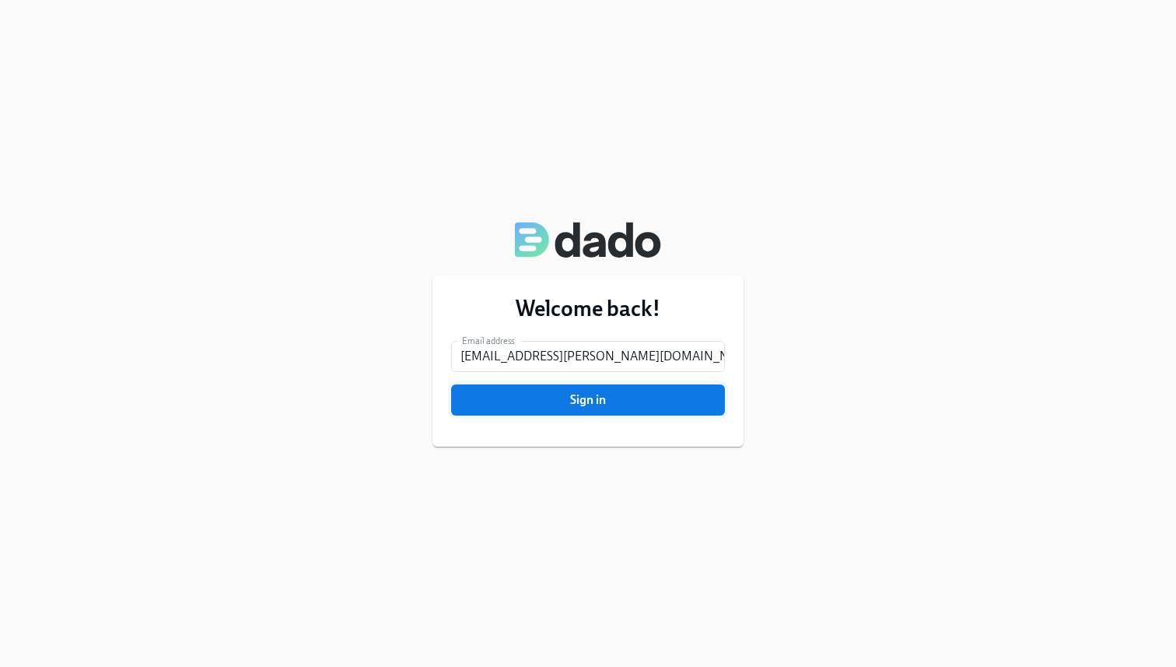
click at [602, 406] on span "Sign in" at bounding box center [588, 400] width 252 height 16
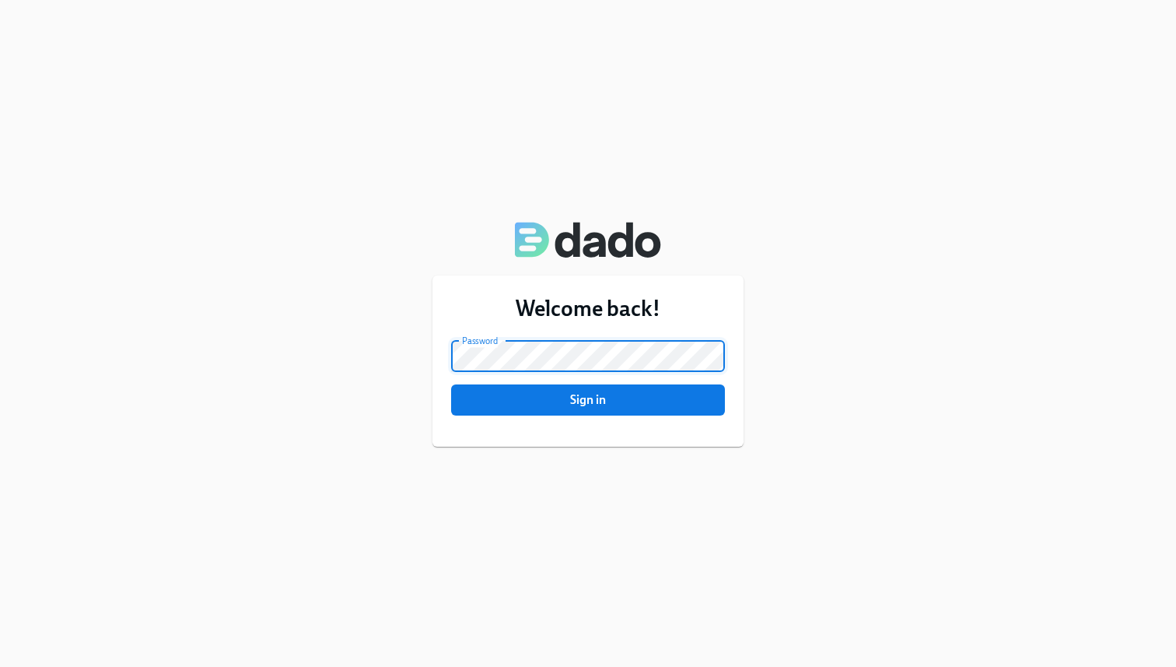
click at [451, 384] on button "Sign in" at bounding box center [588, 399] width 274 height 31
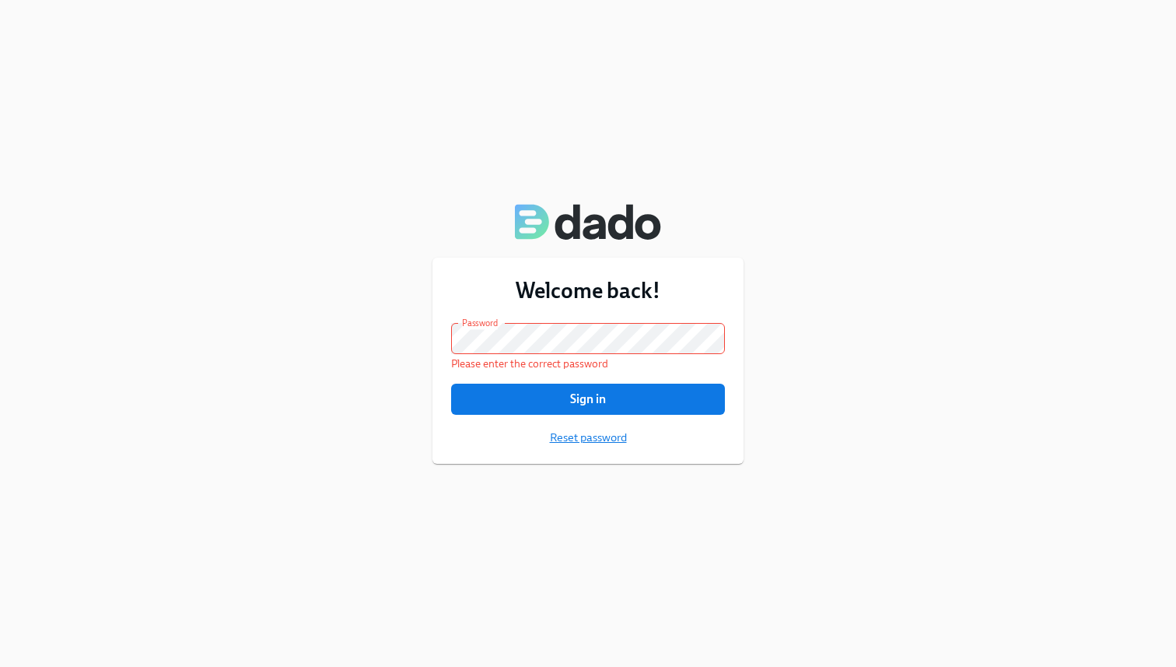
click at [597, 441] on span "Reset password" at bounding box center [588, 437] width 77 height 16
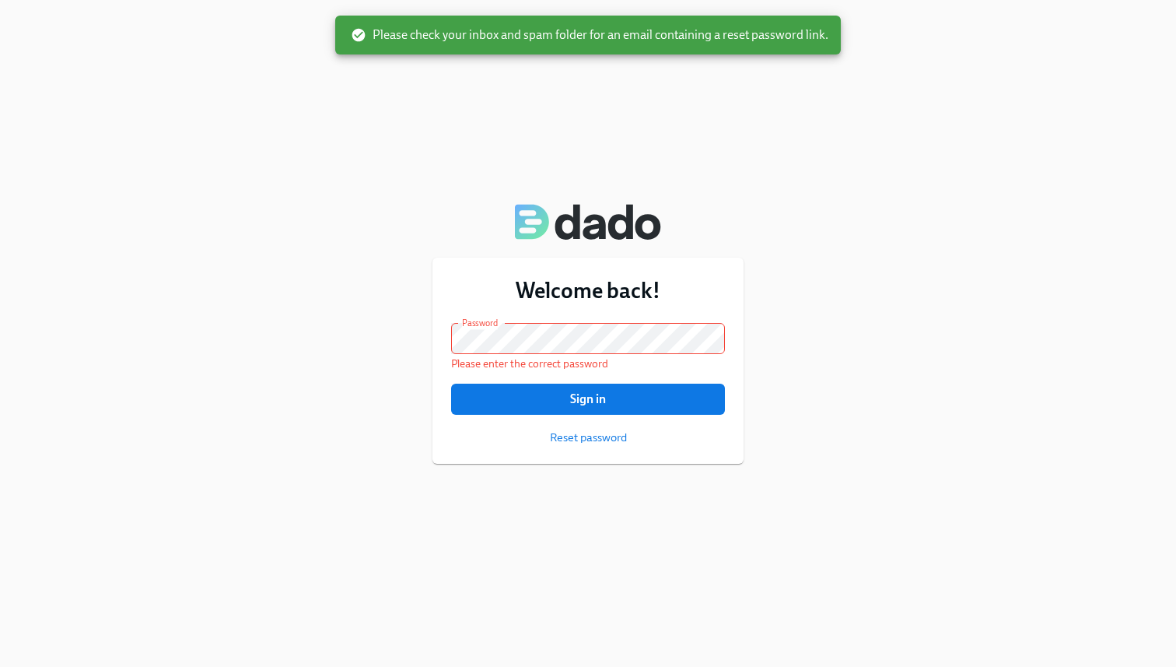
click at [495, 40] on span "Please check your inbox and spam folder for an email containing a reset passwor…" at bounding box center [590, 34] width 478 height 17
